Goal: Task Accomplishment & Management: Manage account settings

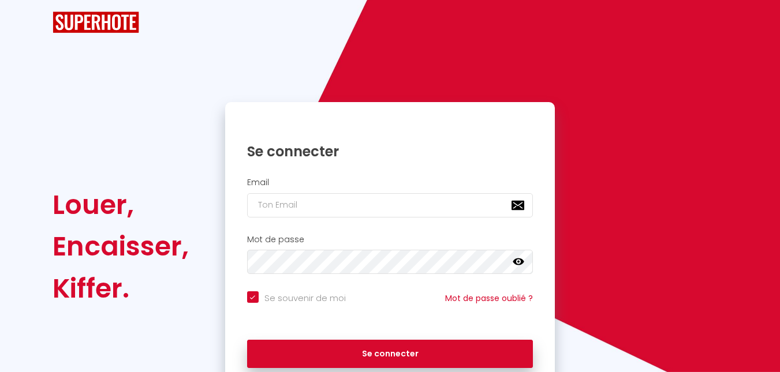
checkbox input "true"
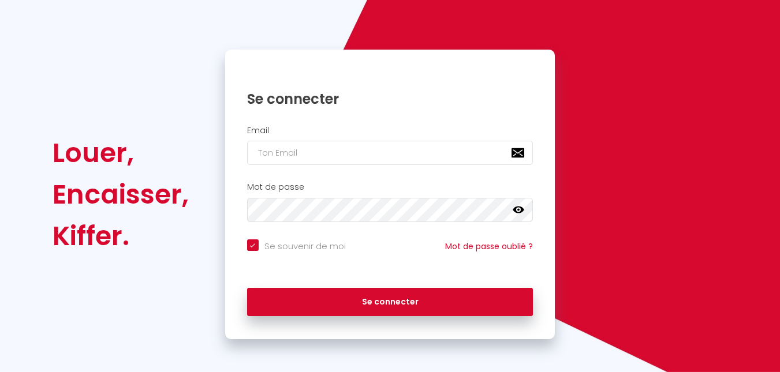
scroll to position [76, 0]
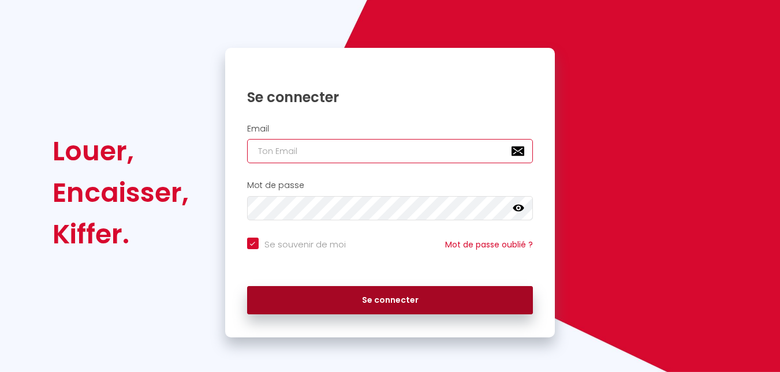
type input "[EMAIL_ADDRESS][PERSON_NAME][DOMAIN_NAME]"
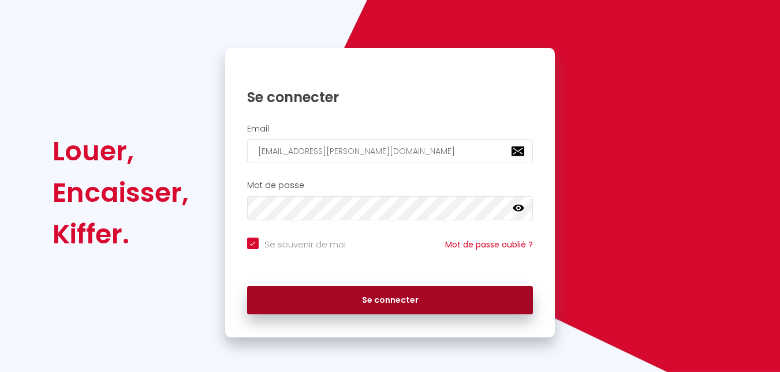
click at [384, 302] on button "Se connecter" at bounding box center [390, 300] width 286 height 29
checkbox input "true"
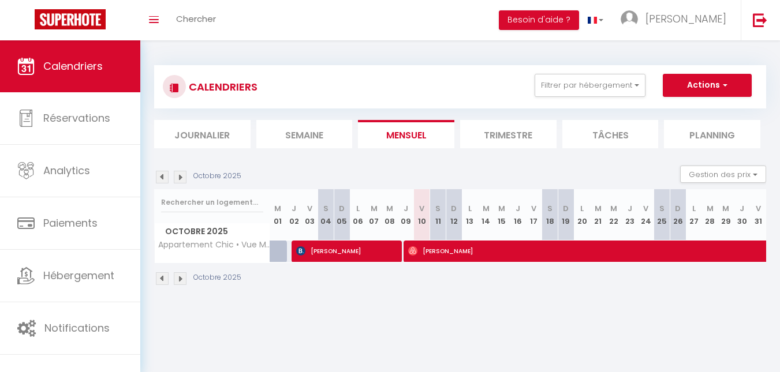
click at [179, 177] on img at bounding box center [180, 177] width 13 height 13
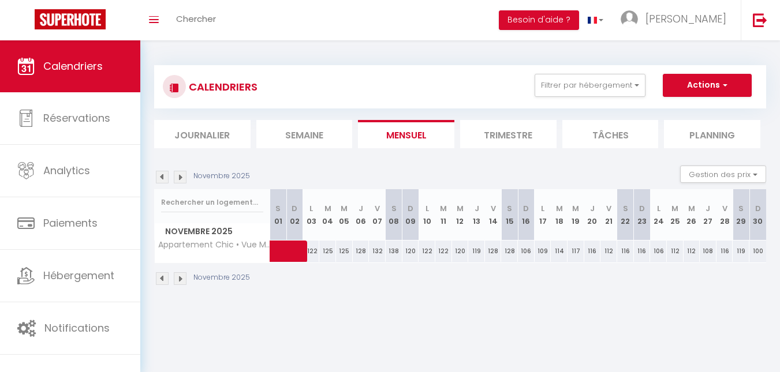
click at [179, 177] on img at bounding box center [180, 177] width 13 height 13
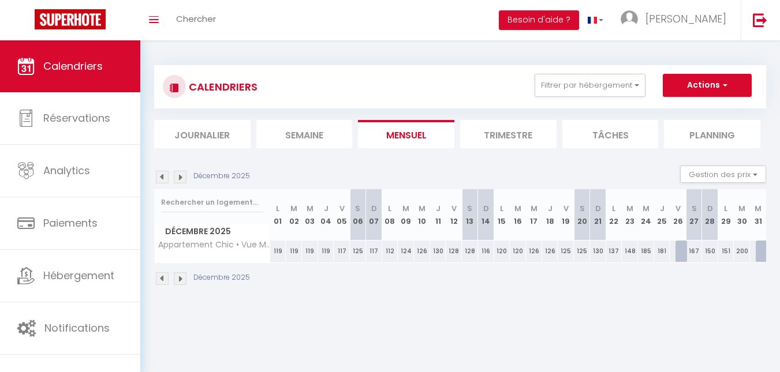
click at [179, 177] on img at bounding box center [180, 177] width 13 height 13
